Goal: Transaction & Acquisition: Purchase product/service

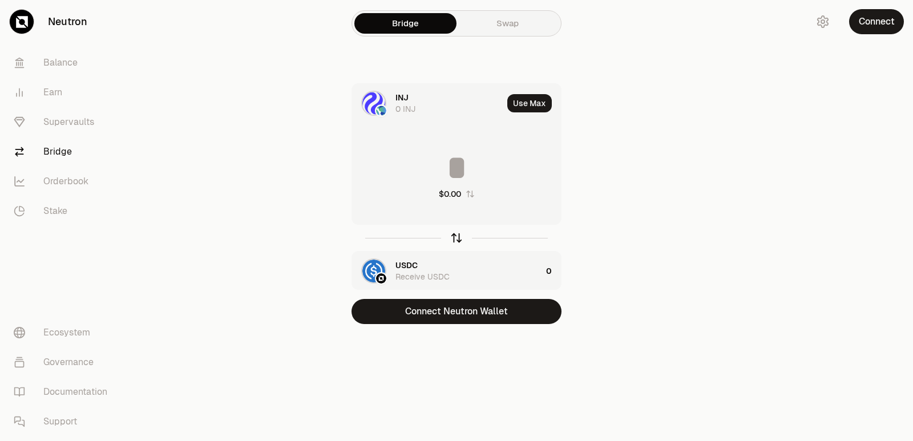
click at [460, 237] on icon "button" at bounding box center [456, 236] width 7 height 3
click at [457, 241] on icon "button" at bounding box center [457, 238] width 0 height 7
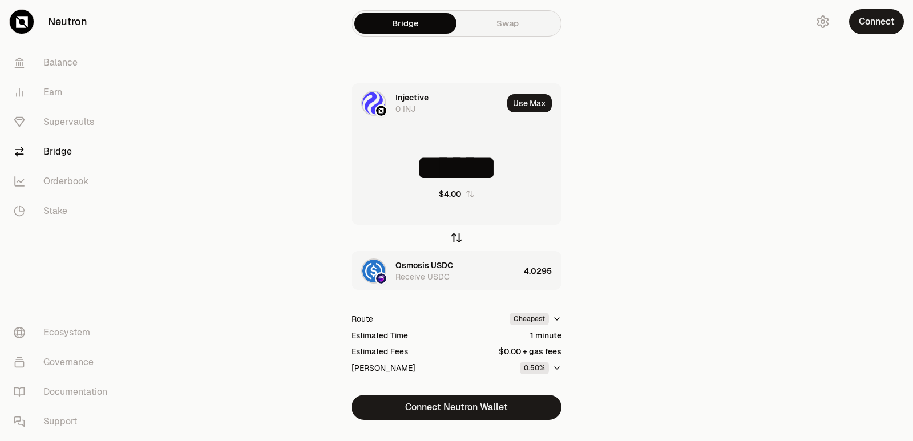
click at [454, 238] on icon "button" at bounding box center [456, 238] width 13 height 13
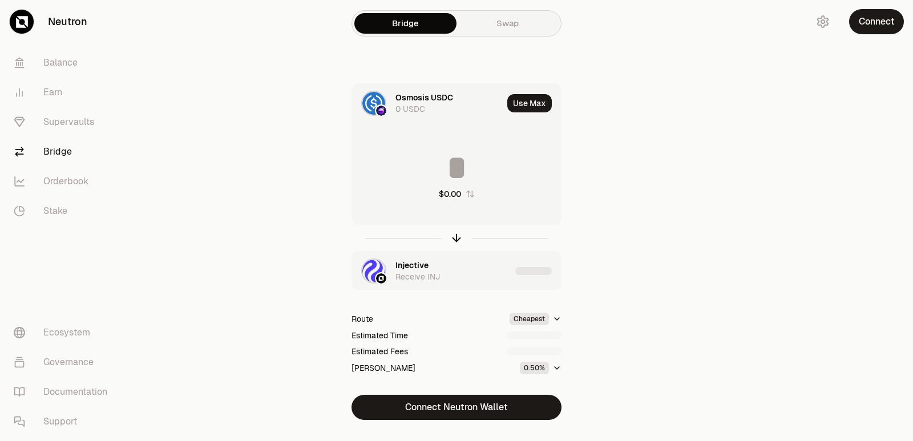
click at [456, 167] on input at bounding box center [456, 168] width 209 height 34
drag, startPoint x: 542, startPoint y: 167, endPoint x: 434, endPoint y: 167, distance: 108.5
click at [434, 167] on input "********" at bounding box center [456, 168] width 209 height 34
click at [455, 238] on icon "button" at bounding box center [456, 238] width 13 height 13
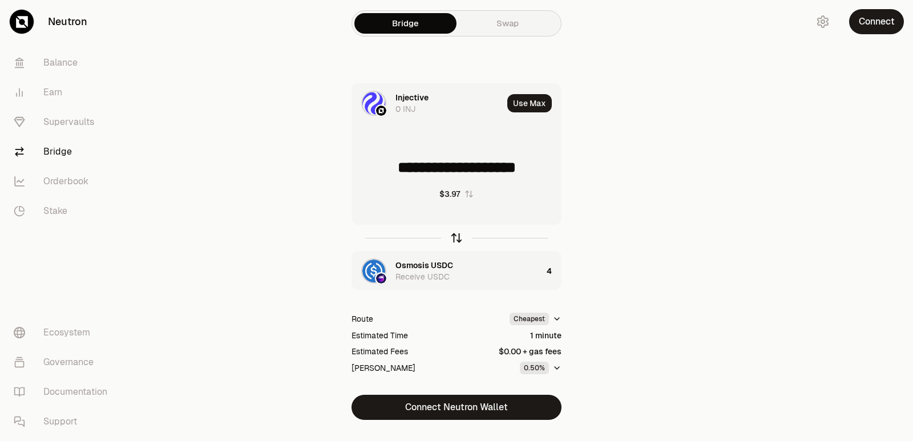
click at [455, 238] on icon "button" at bounding box center [456, 238] width 13 height 13
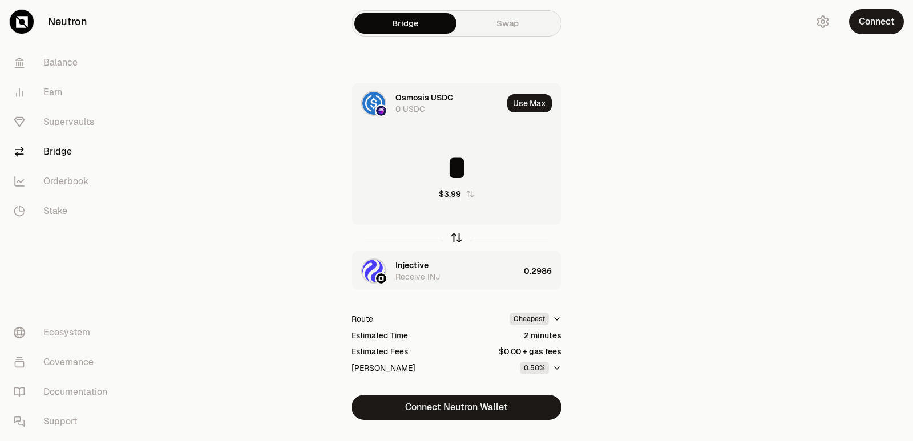
click at [455, 238] on icon "button" at bounding box center [456, 238] width 13 height 13
type input "**********"
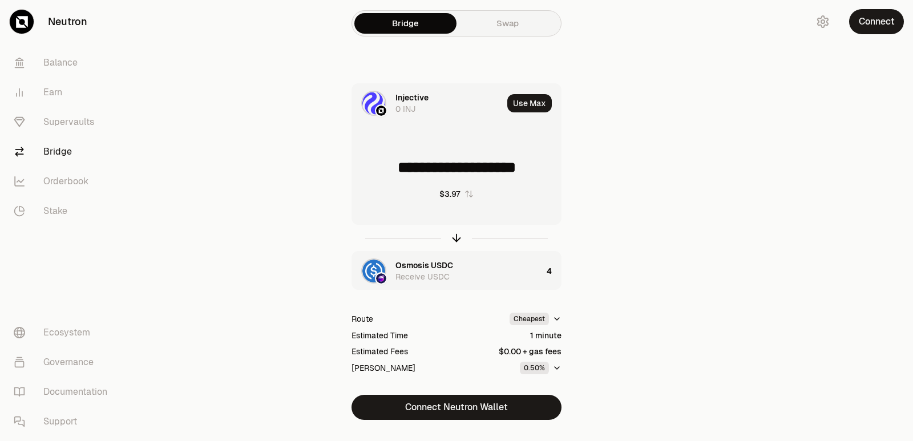
click at [428, 269] on div "Osmosis USDC" at bounding box center [425, 265] width 58 height 11
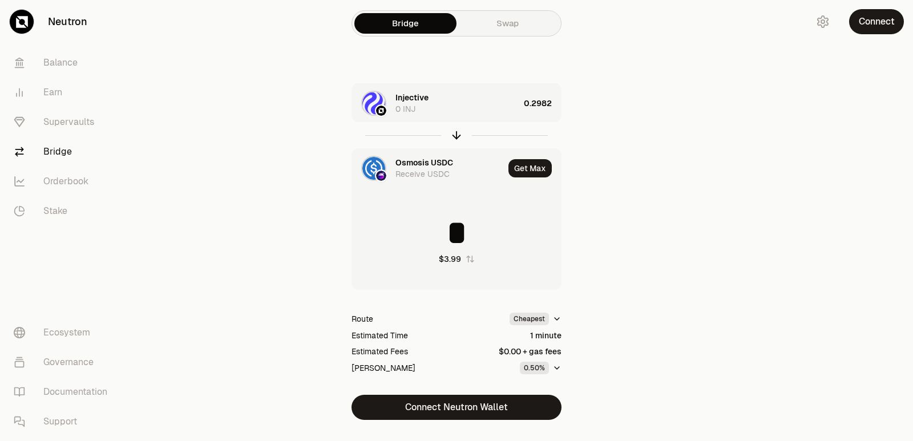
click at [666, 248] on section "Bridge Swap Injective 0 INJ 0.2982 Osmosis USDC Receive USDC Get Max * $3.99 Ro…" at bounding box center [456, 233] width 439 height 466
click at [421, 110] on div "Injective 0 INJ" at bounding box center [458, 103] width 124 height 23
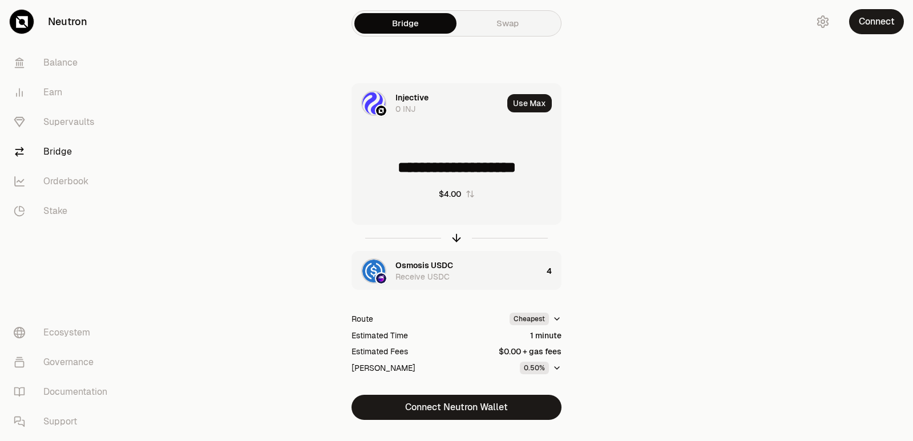
click at [421, 94] on div "Injective" at bounding box center [412, 97] width 33 height 11
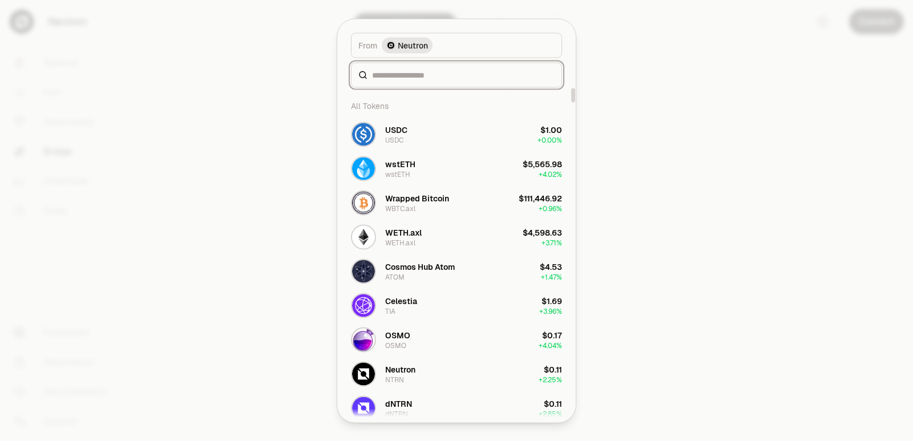
click at [408, 76] on input at bounding box center [463, 74] width 183 height 11
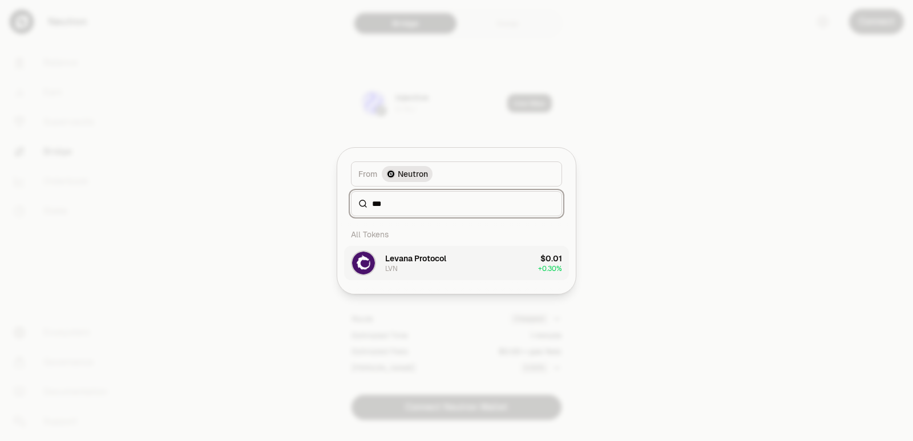
type input "***"
click at [457, 258] on button "Levana Protocol LVN $0.01 + 0.30%" at bounding box center [456, 263] width 225 height 34
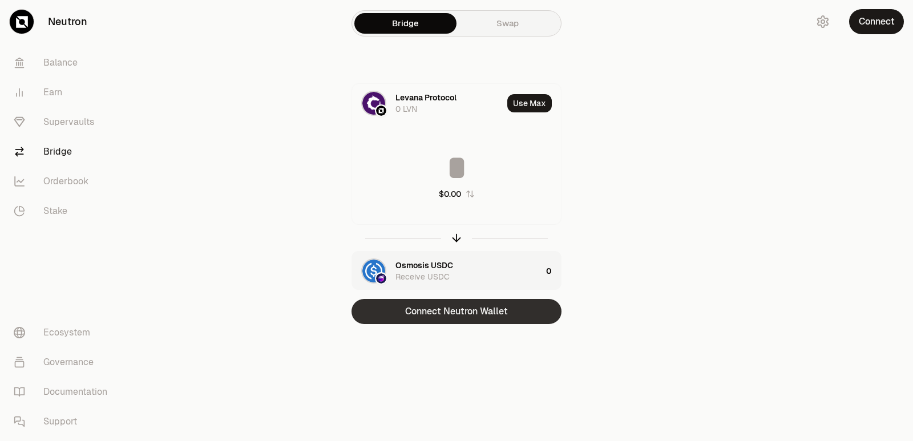
click at [458, 315] on button "Connect Neutron Wallet" at bounding box center [457, 311] width 210 height 25
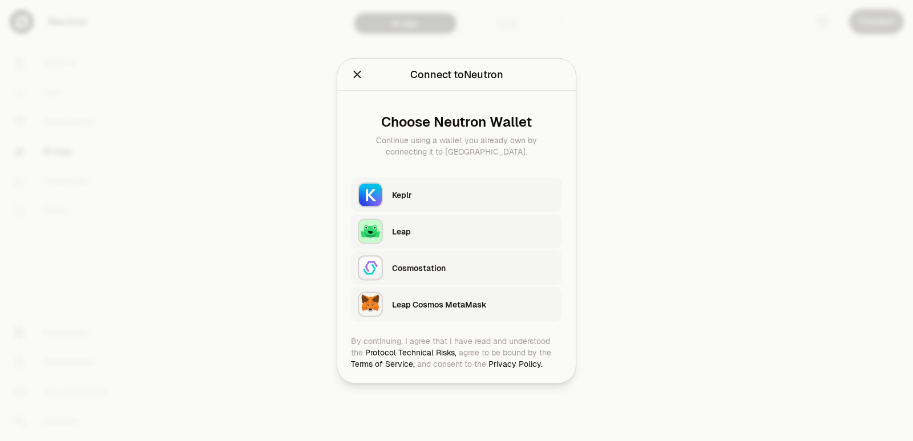
click at [449, 194] on div "Keplr" at bounding box center [473, 194] width 163 height 11
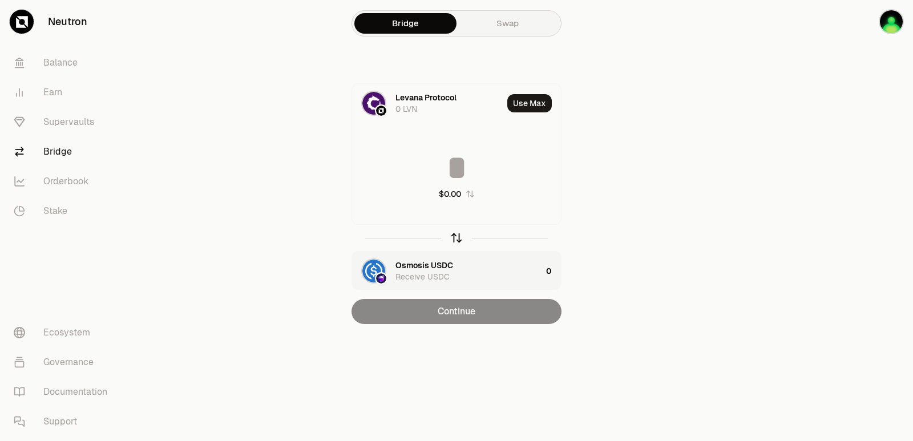
click at [454, 237] on icon "button" at bounding box center [456, 238] width 13 height 13
click at [421, 180] on input at bounding box center [456, 168] width 209 height 34
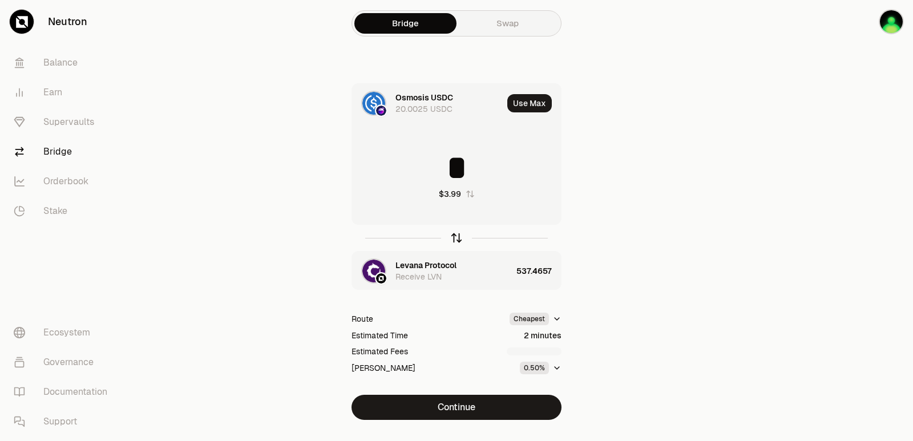
click at [454, 240] on icon "button" at bounding box center [456, 238] width 13 height 13
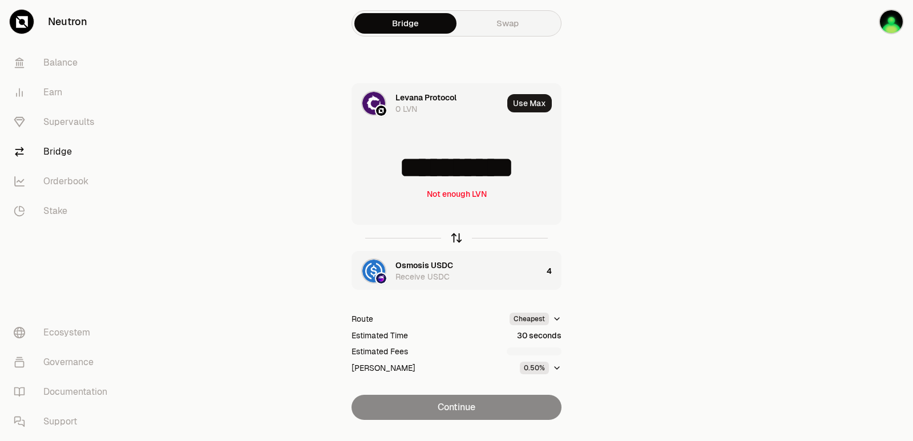
click at [454, 240] on icon "button" at bounding box center [456, 238] width 13 height 13
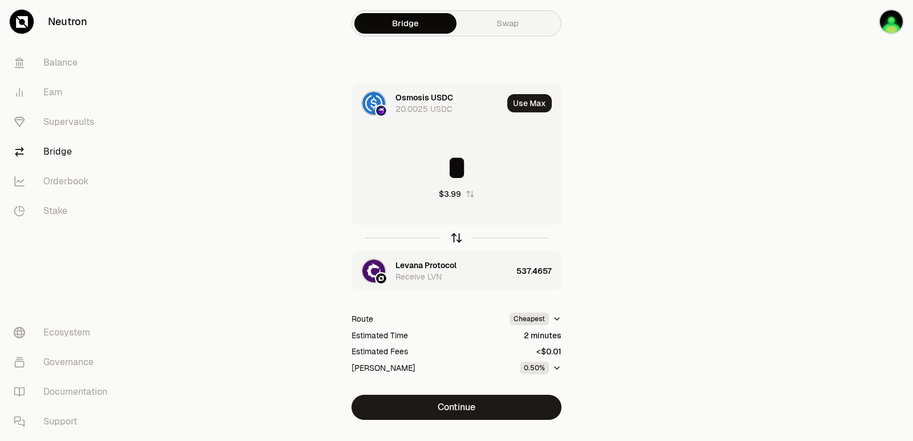
click at [454, 240] on icon "button" at bounding box center [456, 238] width 13 height 13
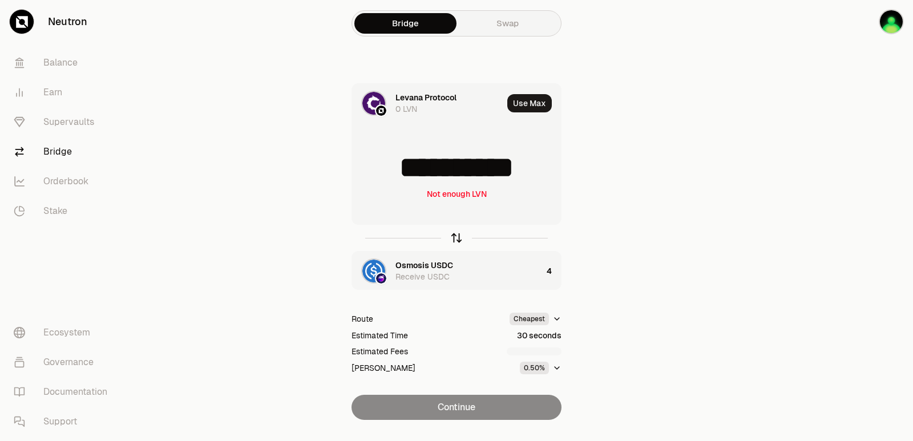
click at [454, 240] on icon "button" at bounding box center [456, 238] width 13 height 13
type input "*"
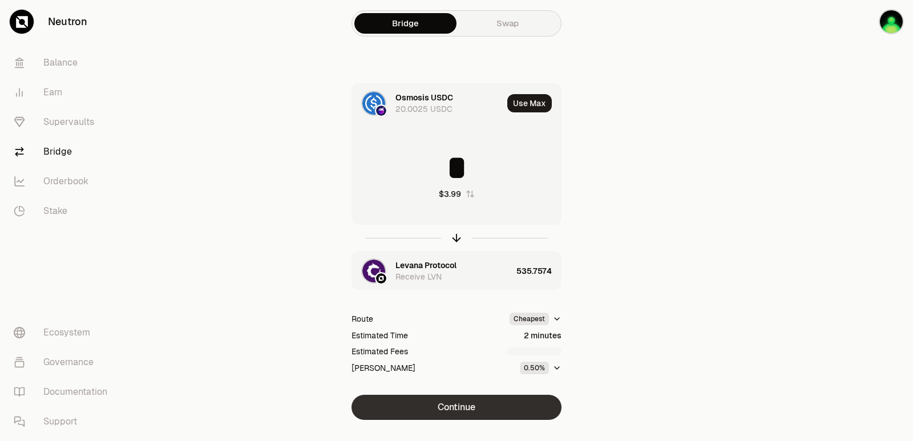
click at [468, 412] on button "Continue" at bounding box center [457, 407] width 210 height 25
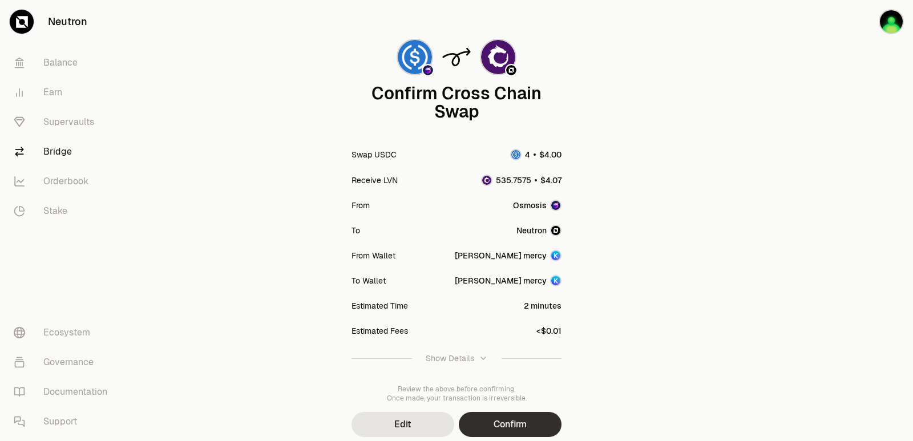
scroll to position [94, 0]
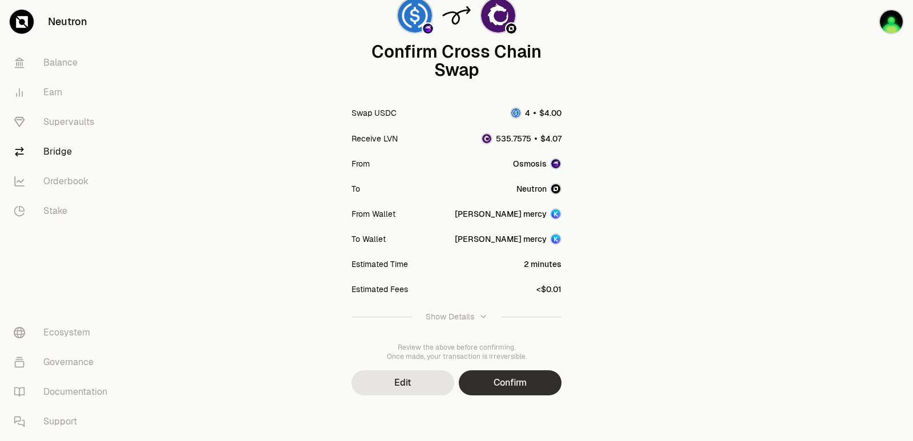
click at [529, 382] on button "Confirm" at bounding box center [510, 382] width 103 height 25
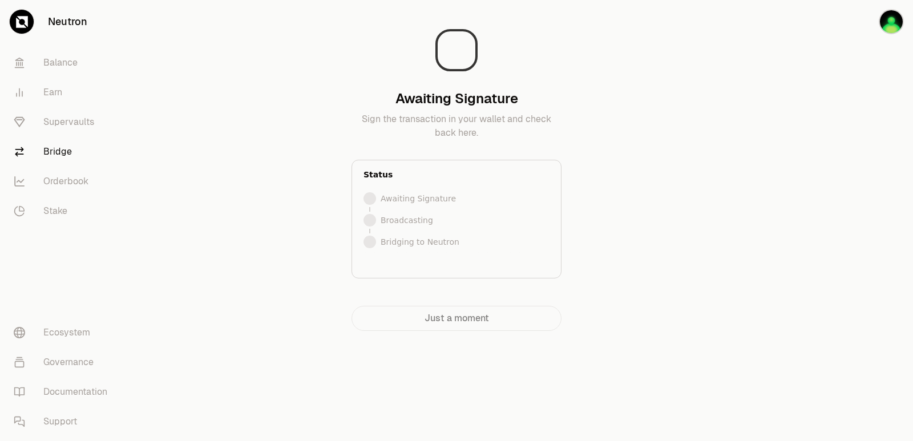
scroll to position [0, 0]
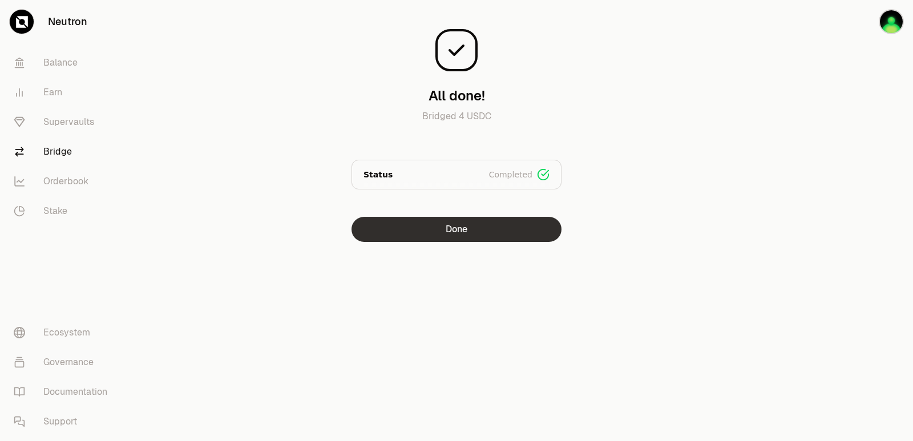
click at [476, 232] on button "Done" at bounding box center [457, 229] width 210 height 25
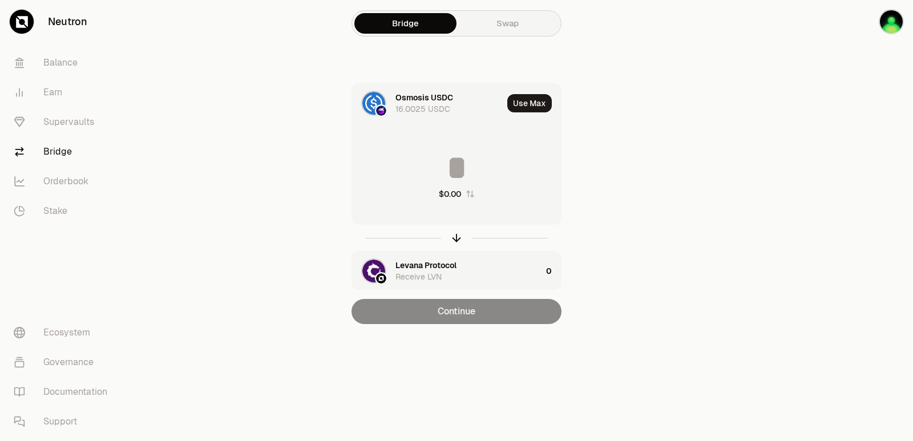
click at [457, 237] on icon "button" at bounding box center [457, 238] width 0 height 7
click at [535, 106] on button "Use Max" at bounding box center [529, 103] width 45 height 18
type input "**********"
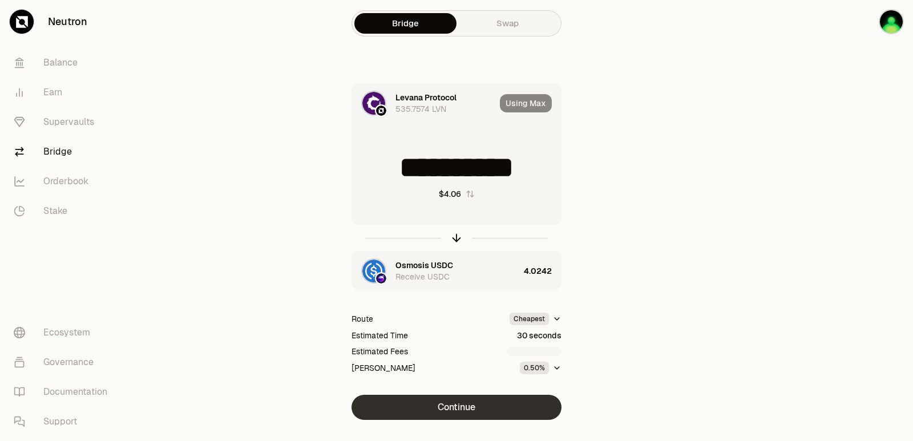
click at [477, 409] on button "Continue" at bounding box center [457, 407] width 210 height 25
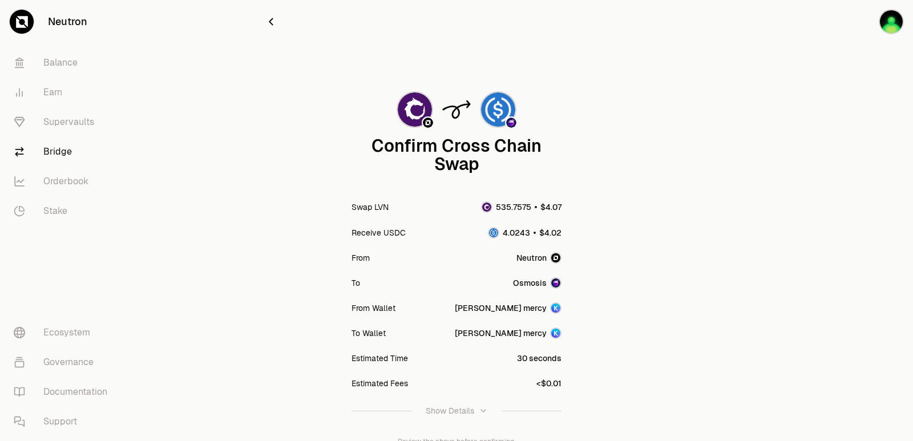
scroll to position [94, 0]
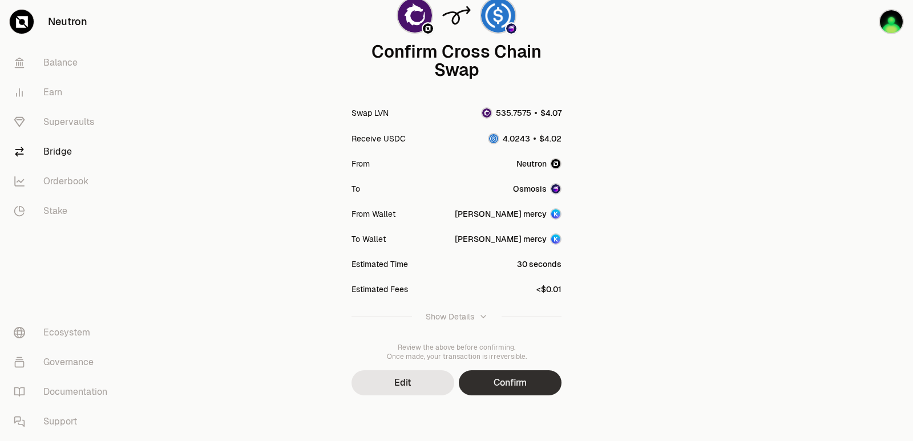
click at [535, 373] on button "Confirm" at bounding box center [510, 382] width 103 height 25
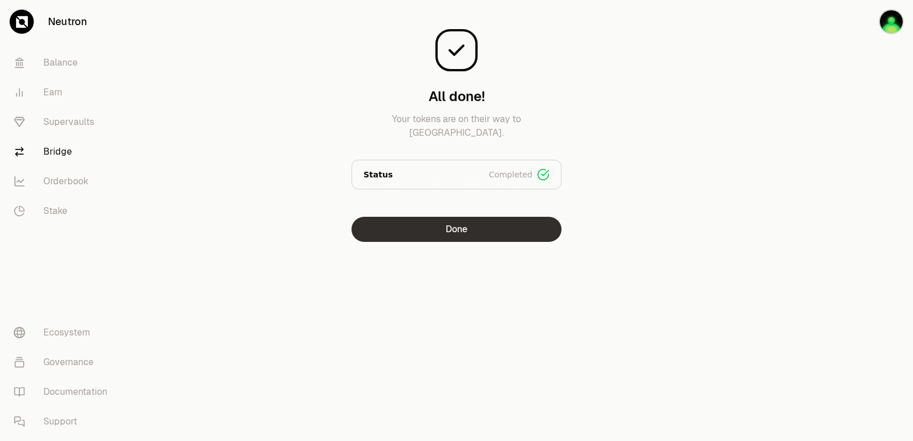
click at [397, 235] on button "Done" at bounding box center [457, 229] width 210 height 25
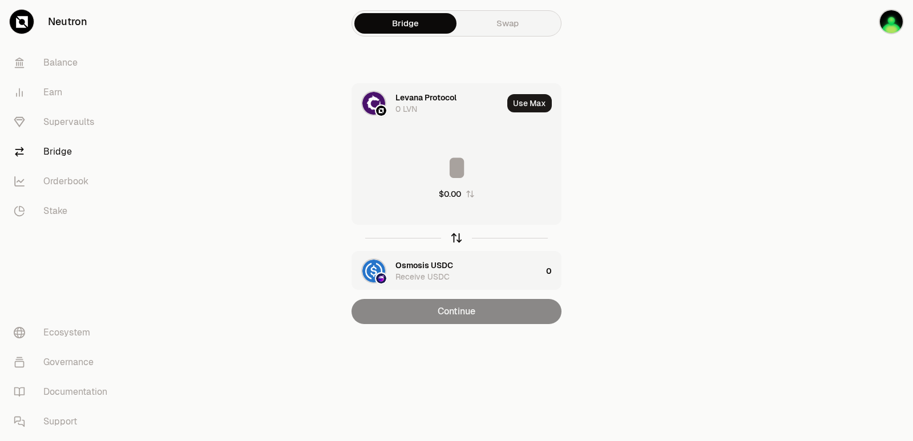
click at [450, 243] on div "button" at bounding box center [456, 238] width 13 height 13
click at [420, 263] on div "Levana Protocol" at bounding box center [426, 265] width 61 height 11
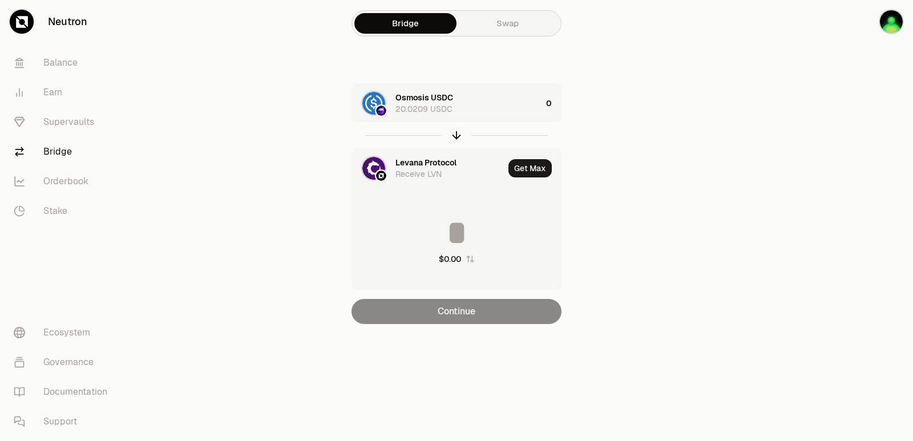
click at [413, 157] on div "Levana Protocol" at bounding box center [426, 162] width 61 height 11
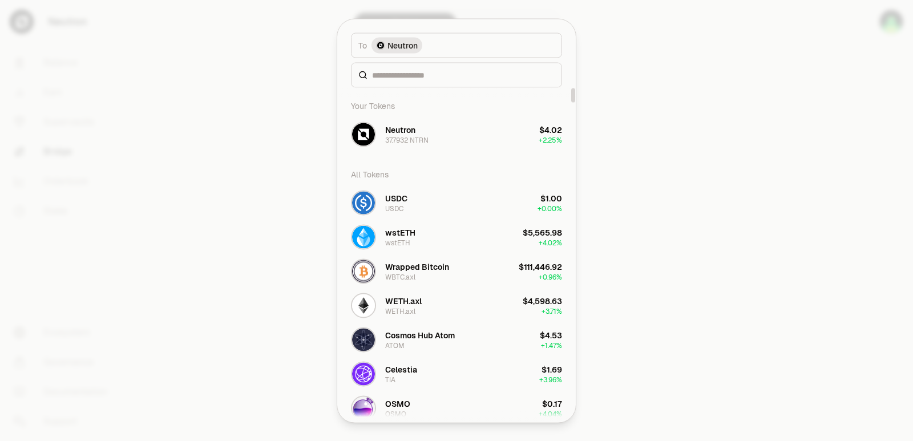
click at [414, 82] on div at bounding box center [456, 74] width 211 height 25
click at [411, 76] on input at bounding box center [463, 74] width 183 height 11
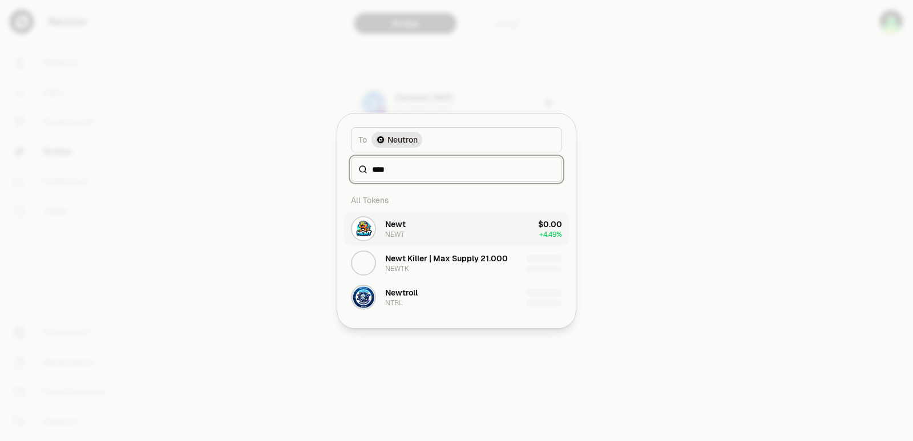
type input "****"
click at [414, 231] on button "Newt NEWT $0.00 + 4.49%" at bounding box center [456, 229] width 225 height 34
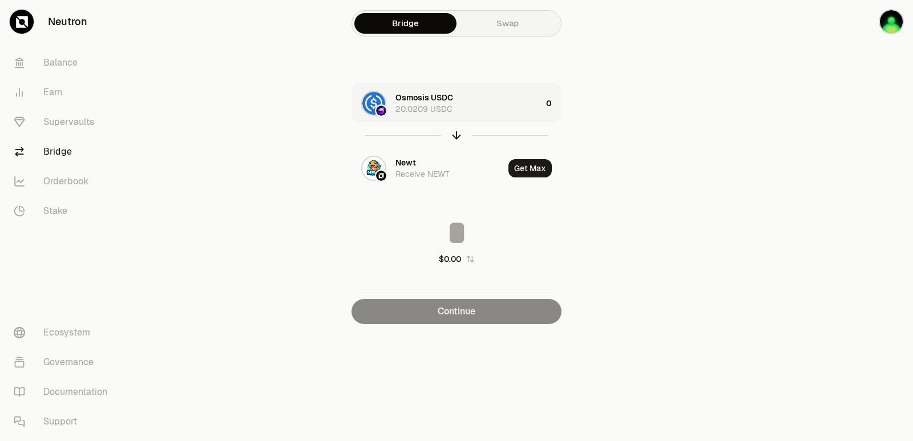
click at [482, 108] on div "Osmosis USDC 20.0209 USDC" at bounding box center [469, 103] width 146 height 23
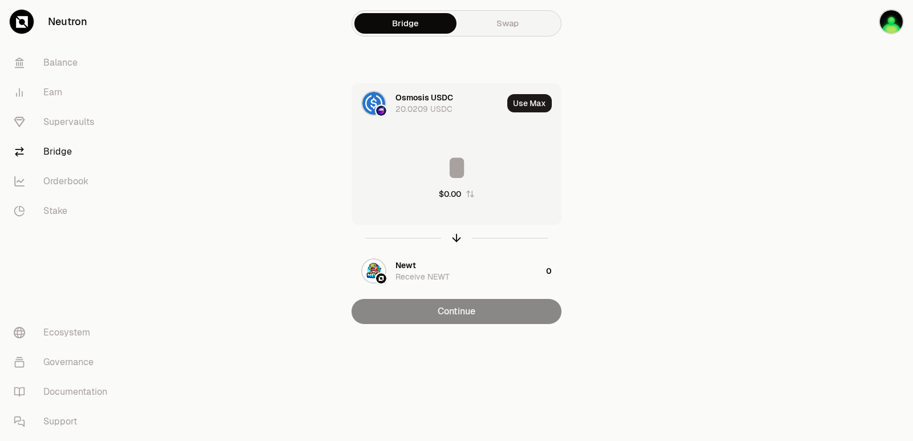
click at [442, 171] on input at bounding box center [456, 168] width 209 height 34
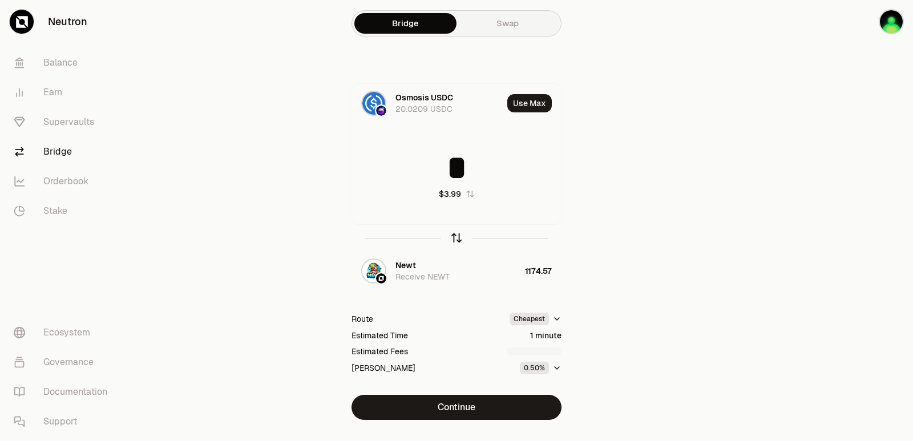
type input "*"
click at [454, 238] on icon "button" at bounding box center [456, 238] width 13 height 13
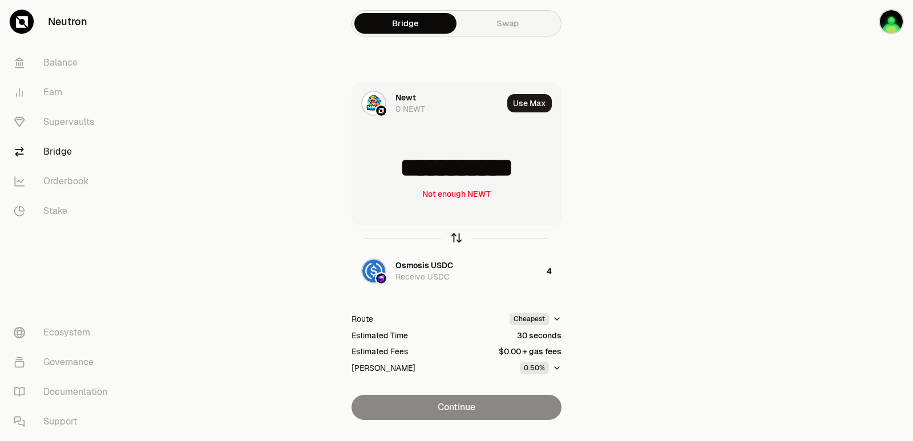
click at [451, 234] on icon "button" at bounding box center [456, 238] width 13 height 13
type input "*"
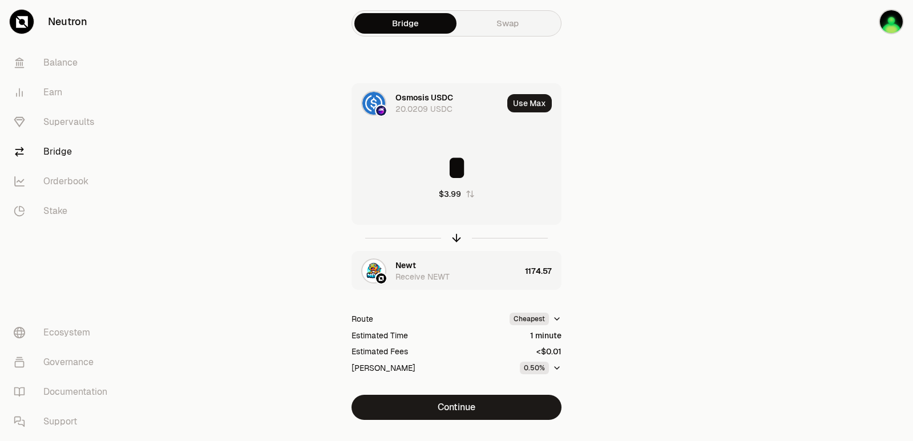
click at [406, 266] on div "Newt" at bounding box center [406, 265] width 21 height 11
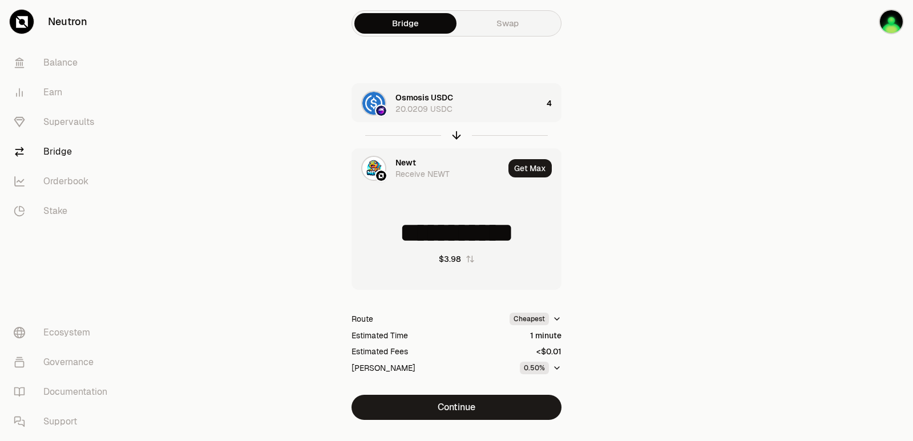
click at [406, 162] on div "Newt" at bounding box center [406, 162] width 21 height 11
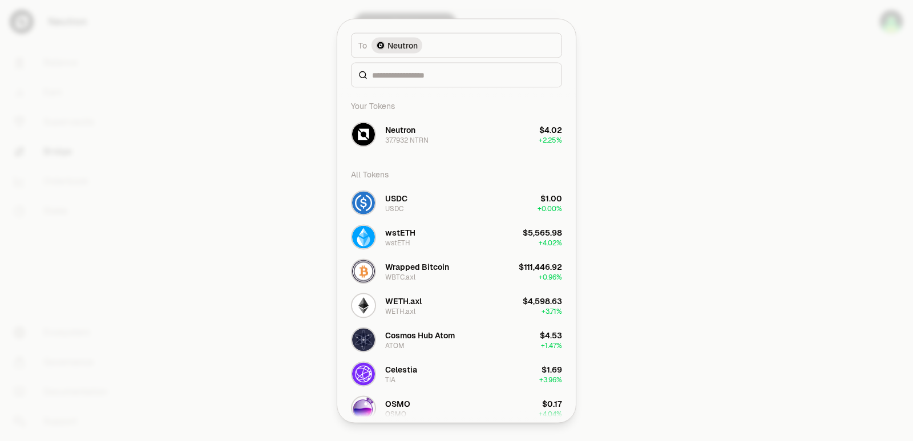
click at [408, 81] on div at bounding box center [456, 74] width 211 height 25
click at [404, 75] on input at bounding box center [463, 74] width 183 height 11
type input "*"
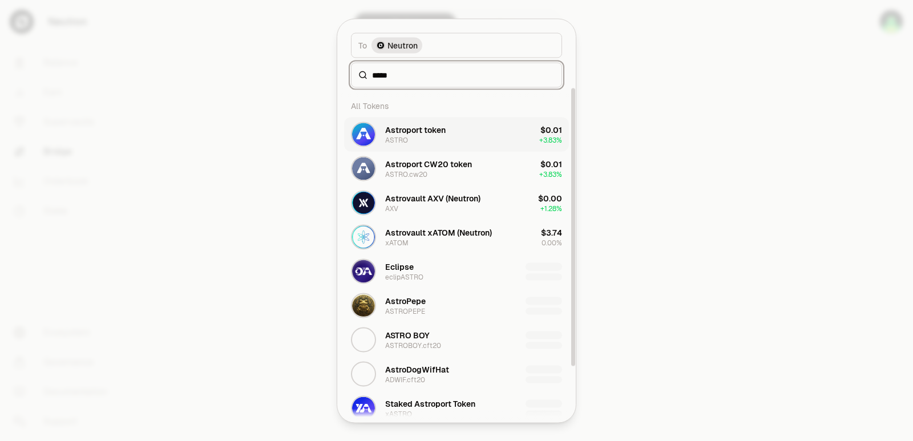
type input "*****"
click at [401, 139] on div "ASTRO" at bounding box center [396, 139] width 23 height 9
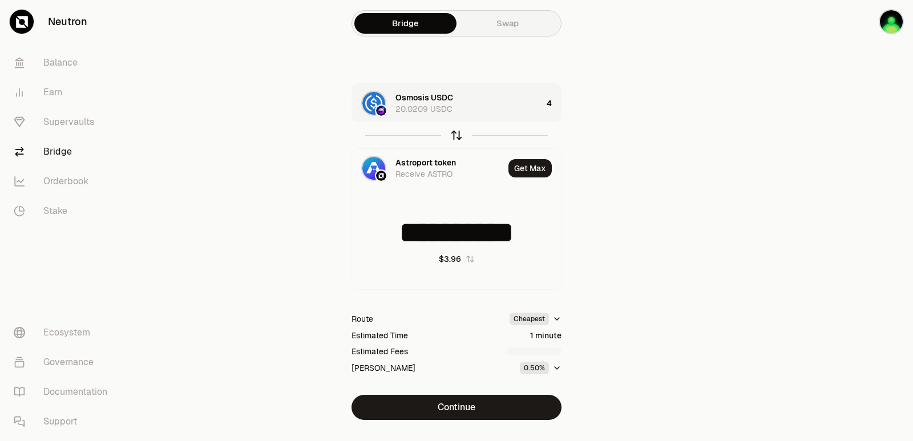
click at [455, 135] on icon "button" at bounding box center [456, 135] width 13 height 13
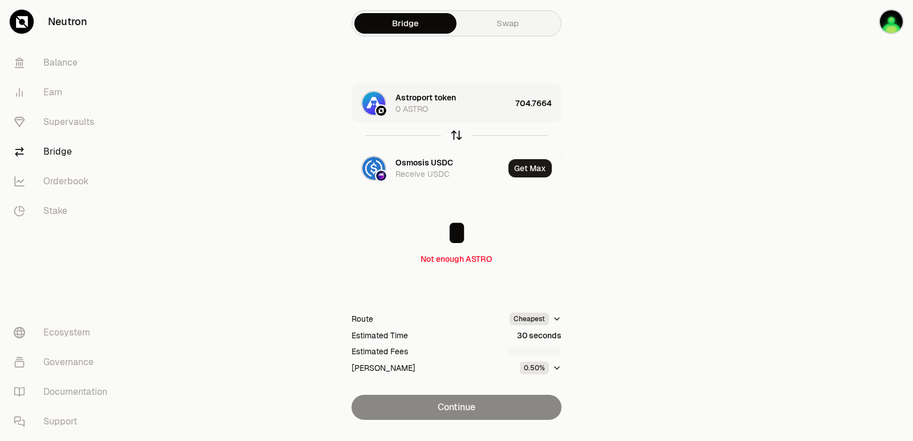
click at [455, 135] on icon "button" at bounding box center [456, 135] width 13 height 13
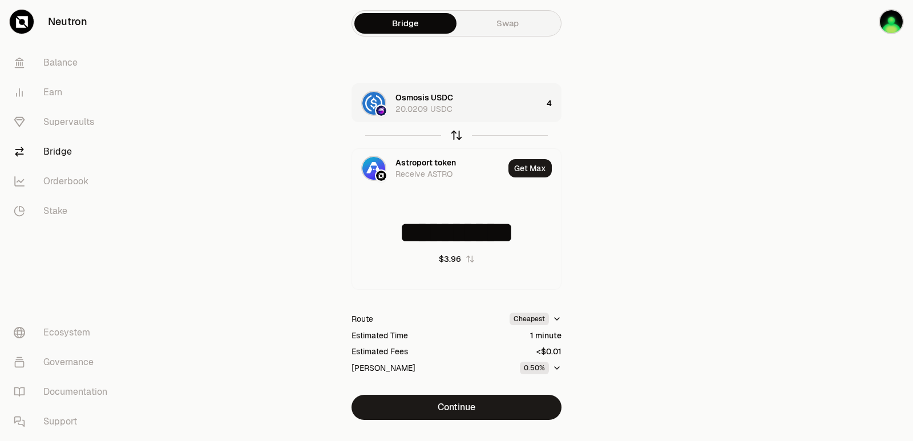
click at [455, 135] on icon "button" at bounding box center [456, 135] width 13 height 13
type input "*"
